Goal: Task Accomplishment & Management: Manage account settings

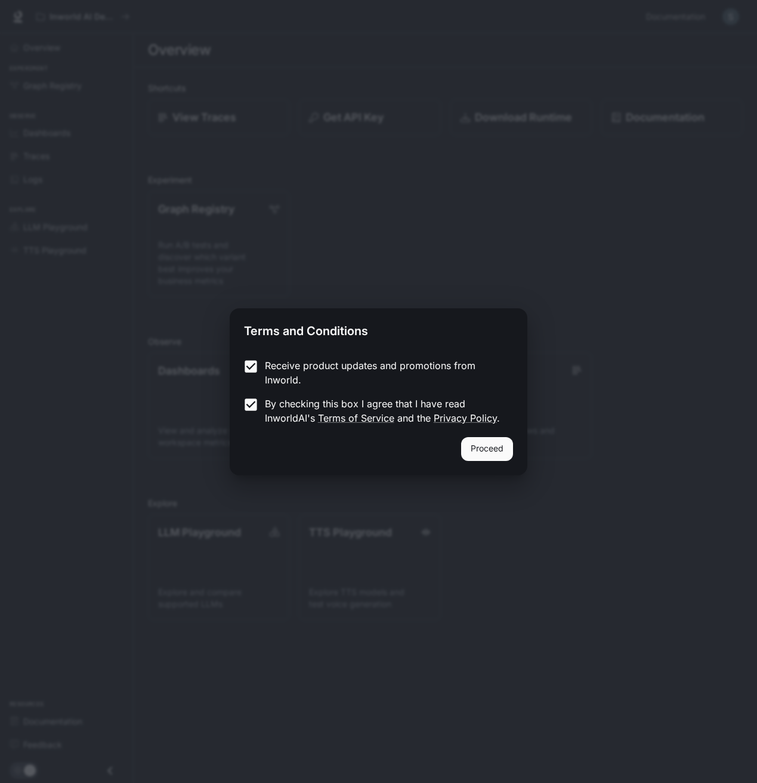
click at [494, 452] on button "Proceed" at bounding box center [487, 449] width 52 height 24
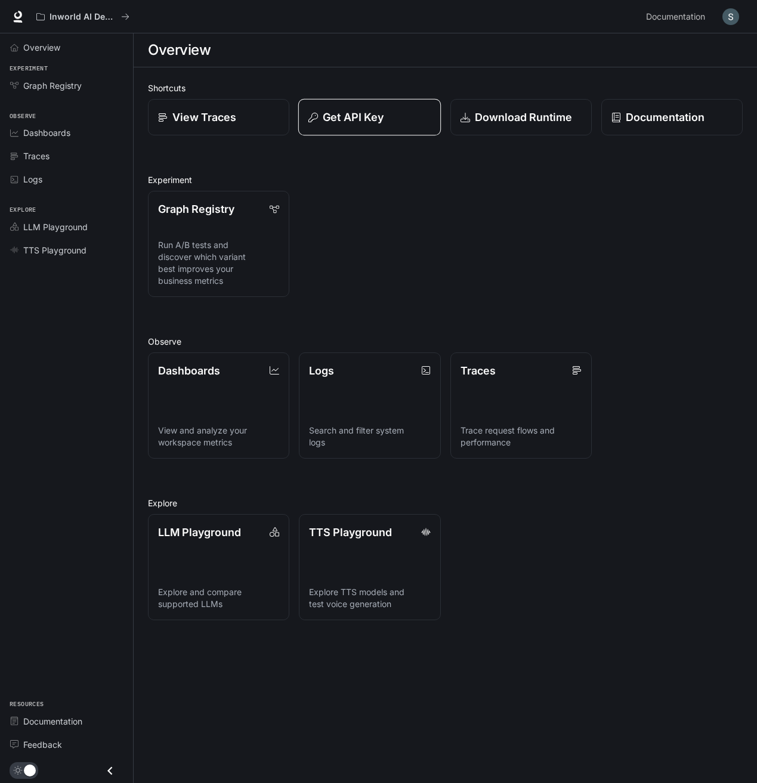
click at [359, 110] on p "Get API Key" at bounding box center [353, 117] width 61 height 16
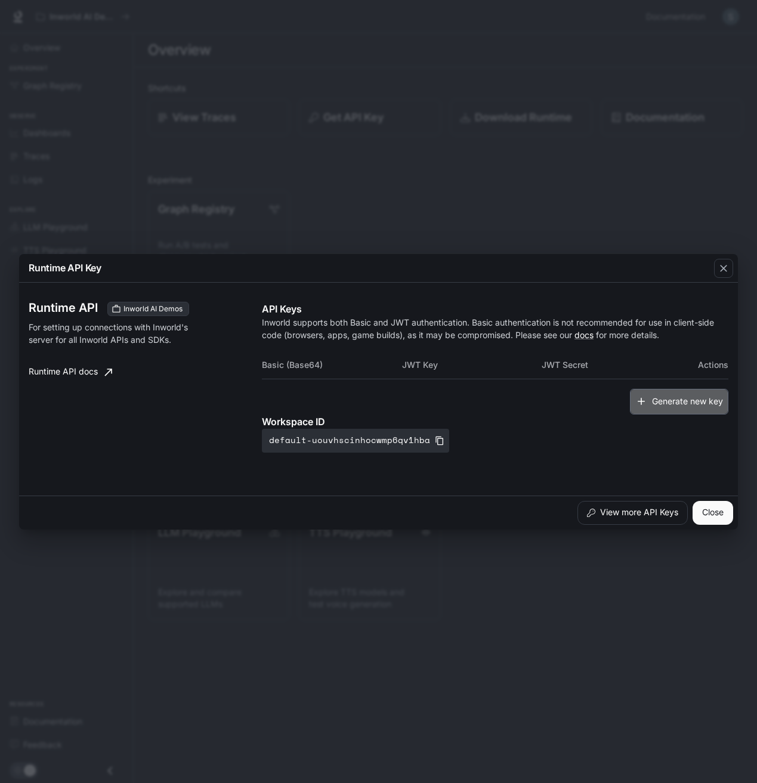
click at [652, 407] on button "Generate new key" at bounding box center [679, 402] width 98 height 26
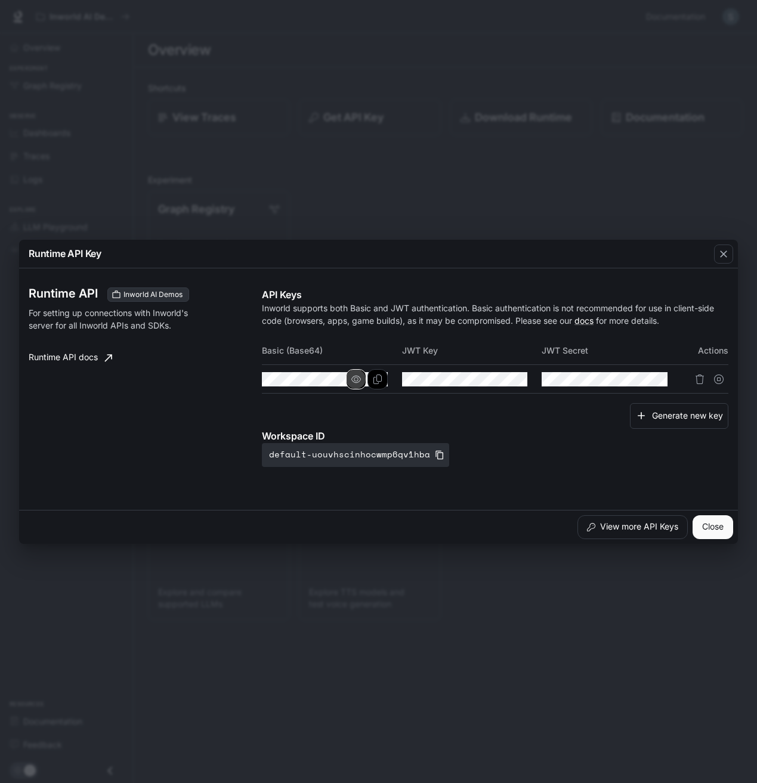
click at [349, 381] on button "button" at bounding box center [356, 379] width 20 height 20
click at [381, 383] on icon "Copy Basic (Base64)" at bounding box center [378, 380] width 10 height 10
click at [383, 381] on button "Copy Basic (Base64)" at bounding box center [377, 379] width 20 height 20
